Goal: Transaction & Acquisition: Purchase product/service

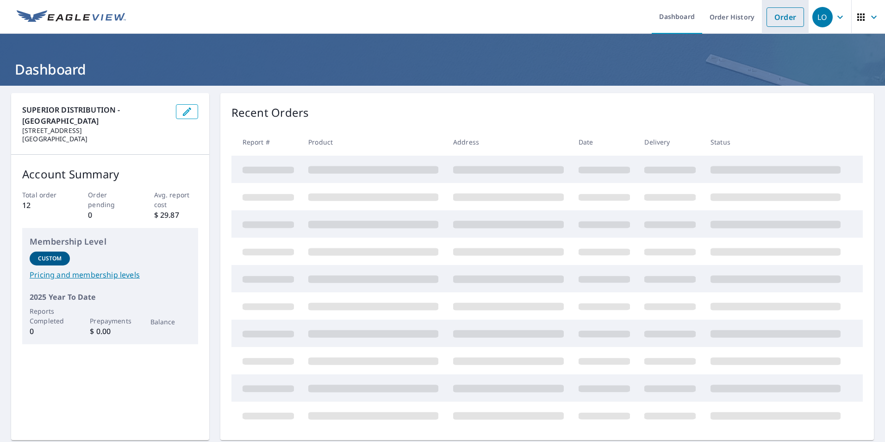
click at [797, 18] on li "Order" at bounding box center [785, 17] width 47 height 34
click at [780, 23] on link "Order" at bounding box center [784, 16] width 37 height 19
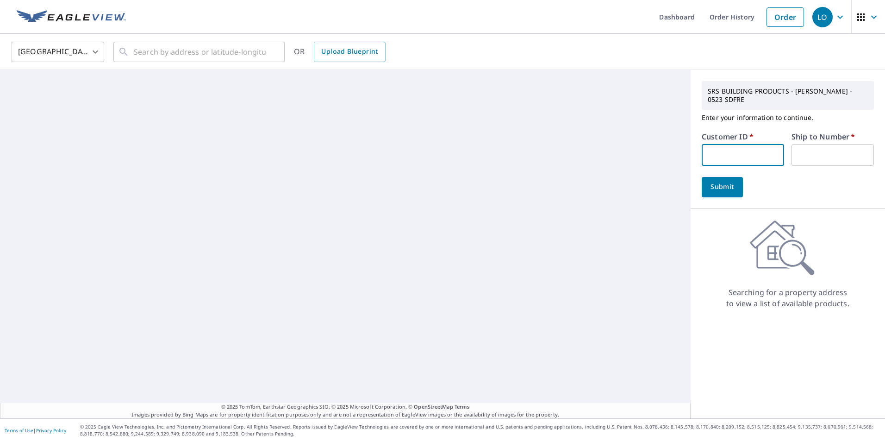
click at [726, 144] on input "text" at bounding box center [743, 155] width 82 height 22
type input "gar523"
type input "1"
drag, startPoint x: 725, startPoint y: 174, endPoint x: 729, endPoint y: 187, distance: 12.6
click at [731, 177] on button "Submit" at bounding box center [722, 187] width 41 height 20
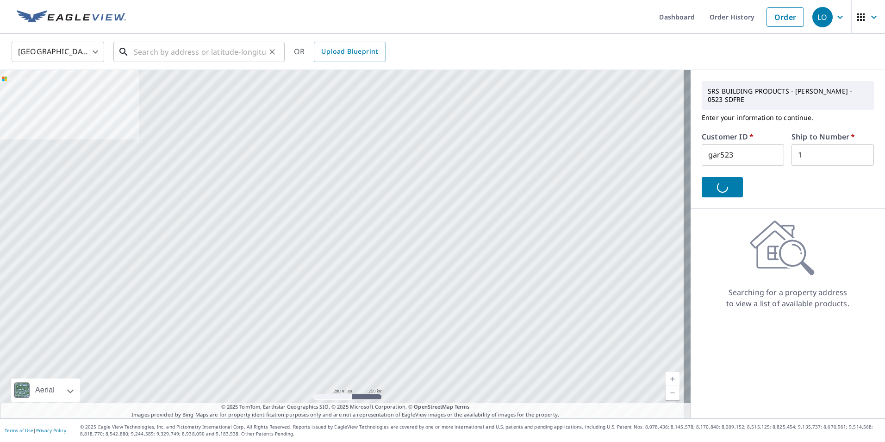
click at [151, 51] on input "text" at bounding box center [200, 52] width 132 height 26
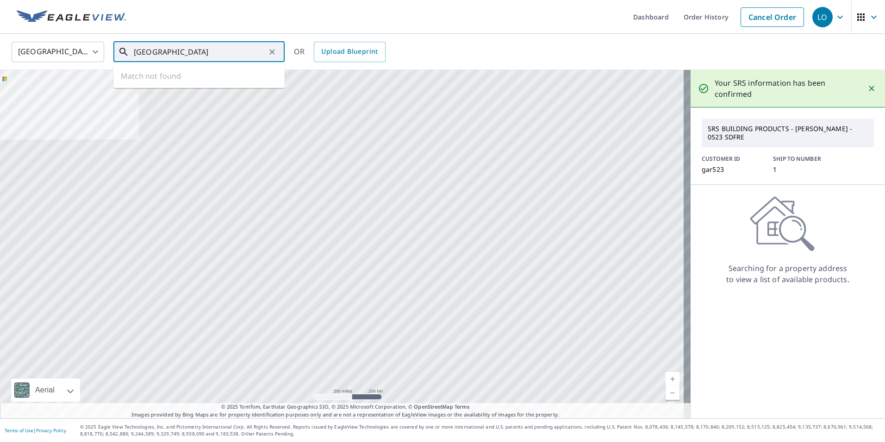
click at [214, 52] on input "[GEOGRAPHIC_DATA]" at bounding box center [200, 52] width 132 height 26
click at [187, 52] on input "[GEOGRAPHIC_DATA]" at bounding box center [200, 52] width 132 height 26
click at [233, 51] on input "[GEOGRAPHIC_DATA]" at bounding box center [200, 52] width 132 height 26
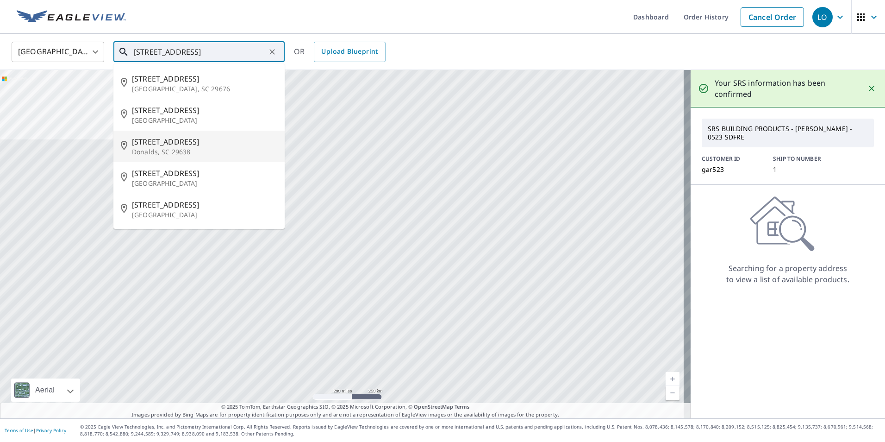
type input "[STREET_ADDRESS]"
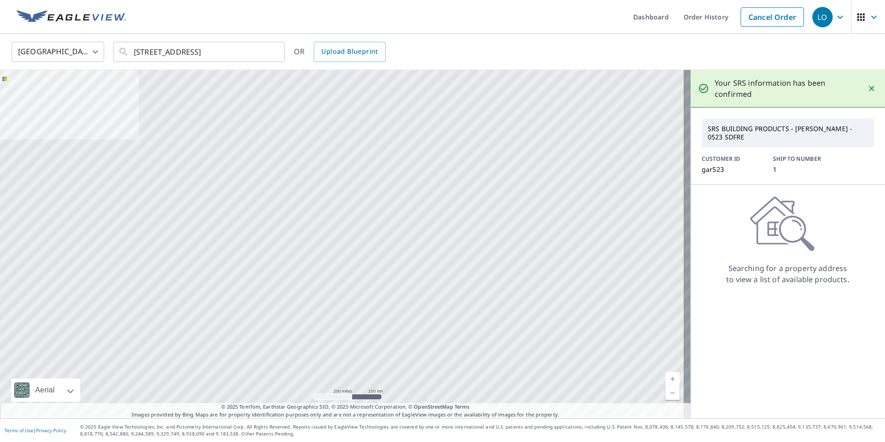
click at [442, 39] on div "[GEOGRAPHIC_DATA] [GEOGRAPHIC_DATA] ​ [GEOGRAPHIC_DATA] ​ OR Upload Blueprint" at bounding box center [442, 52] width 885 height 36
